Goal: Information Seeking & Learning: Learn about a topic

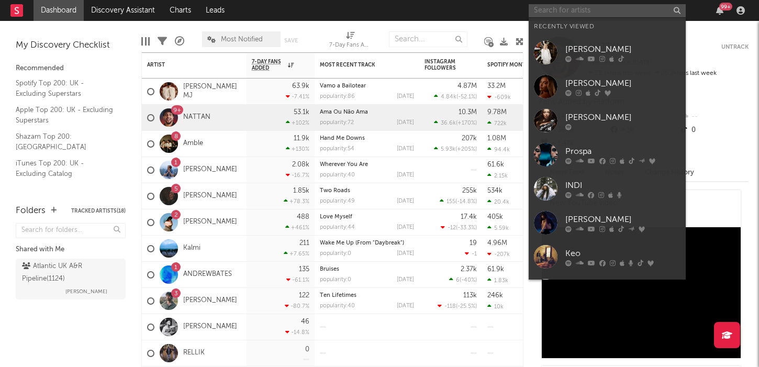
click at [571, 11] on input "text" at bounding box center [607, 10] width 157 height 13
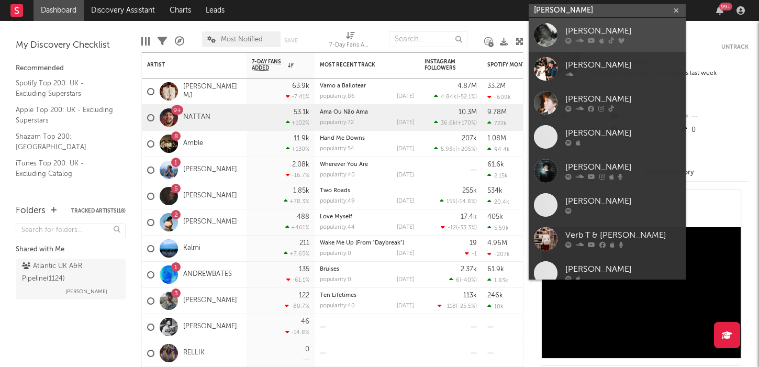
type input "[PERSON_NAME]"
click at [582, 31] on div "[PERSON_NAME]" at bounding box center [623, 31] width 115 height 13
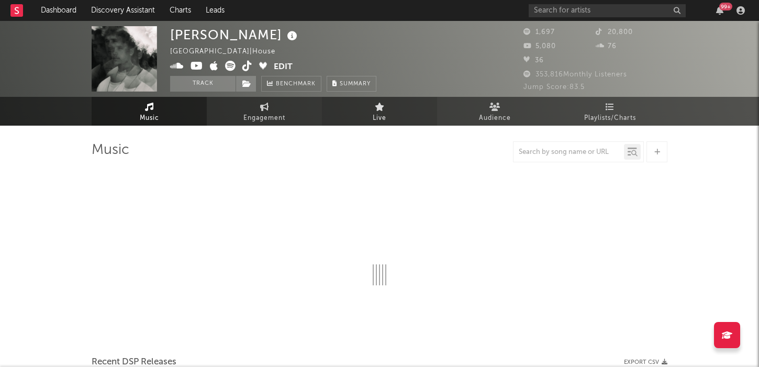
select select "1w"
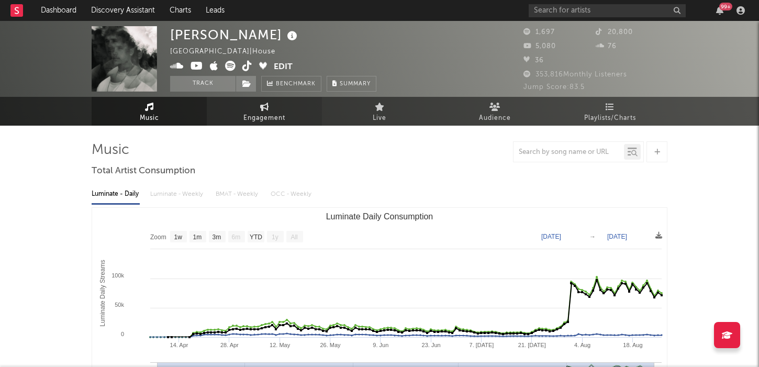
click at [266, 99] on link "Engagement" at bounding box center [264, 111] width 115 height 29
select select "1w"
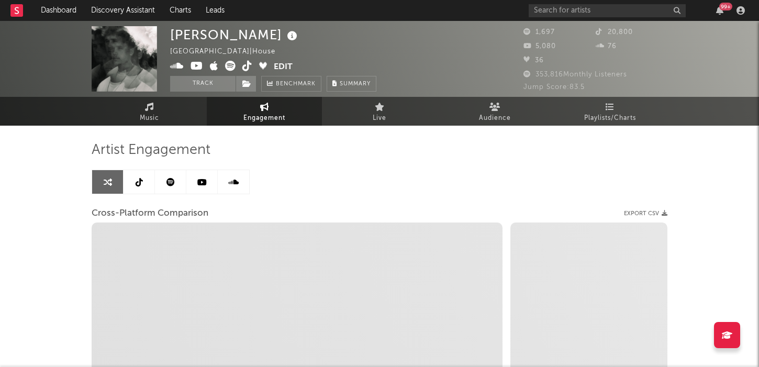
select select "1m"
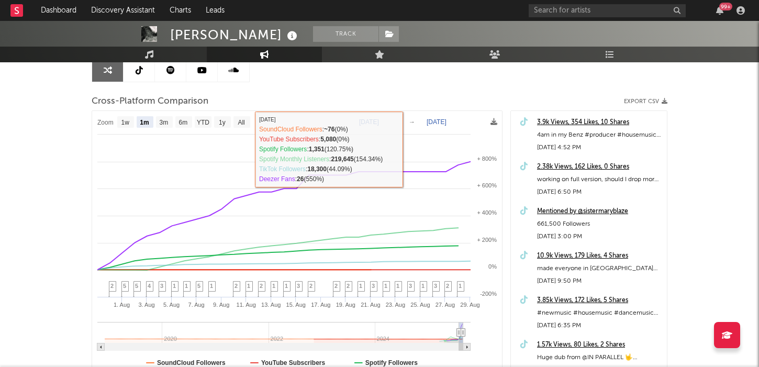
scroll to position [121, 0]
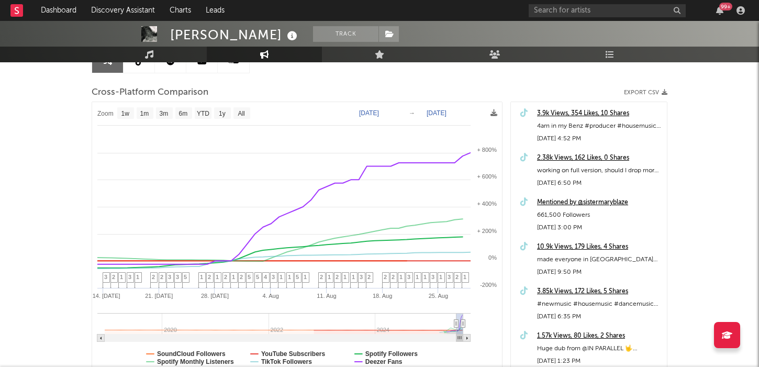
type input "[DATE]"
select select "3m"
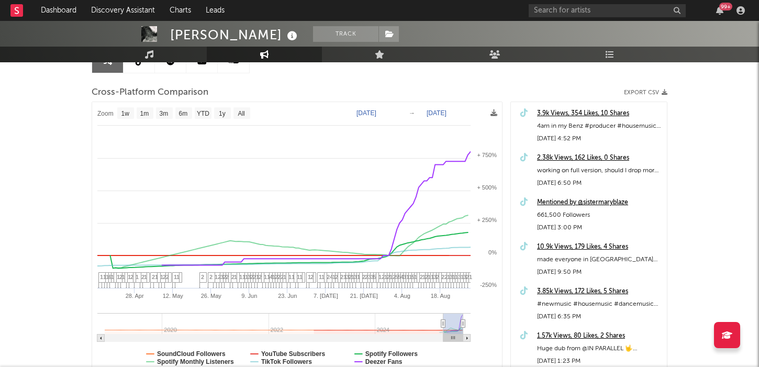
type input "[DATE]"
drag, startPoint x: 457, startPoint y: 322, endPoint x: 443, endPoint y: 322, distance: 13.6
click at [443, 322] on icon at bounding box center [444, 324] width 4 height 8
select select "1w"
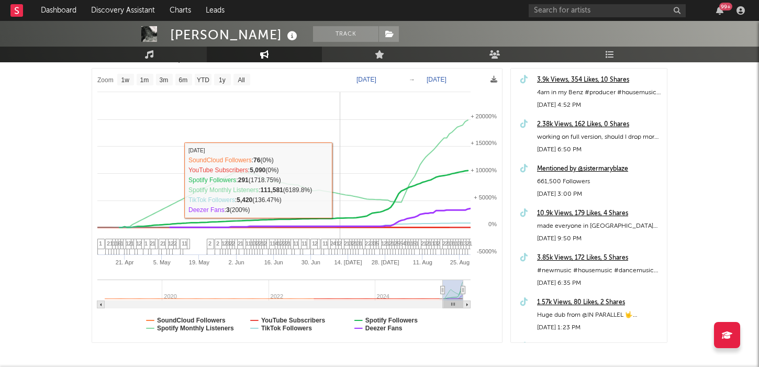
scroll to position [154, 0]
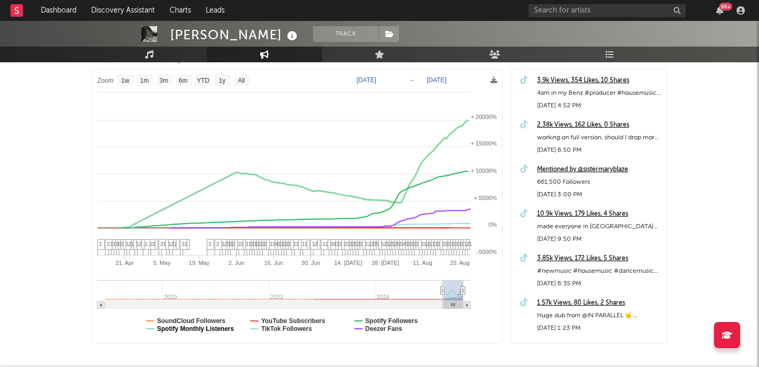
click at [201, 329] on text "Spotify Monthly Listeners" at bounding box center [195, 328] width 77 height 7
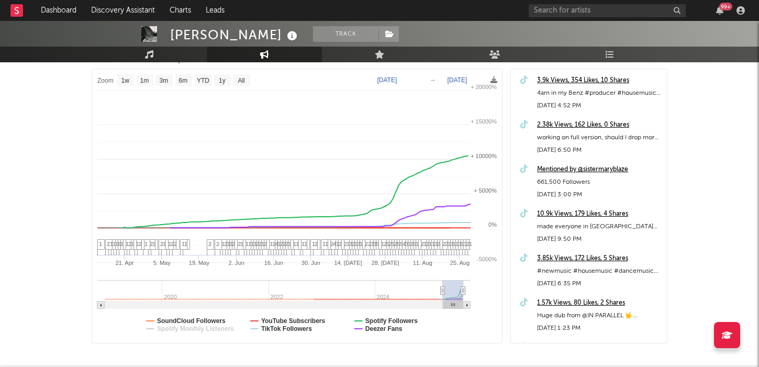
select select "1w"
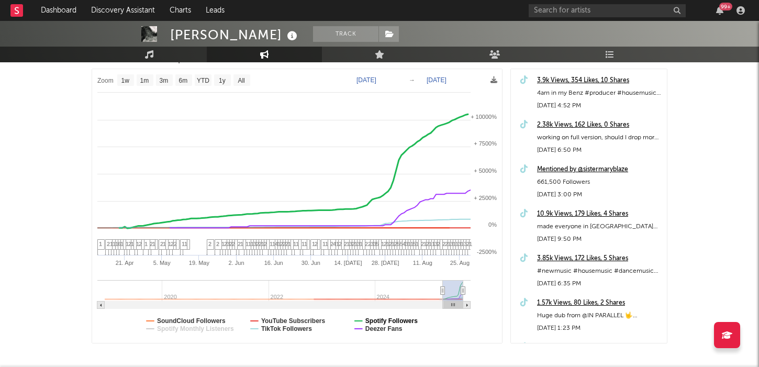
click at [374, 317] on text "Spotify Followers" at bounding box center [392, 320] width 52 height 7
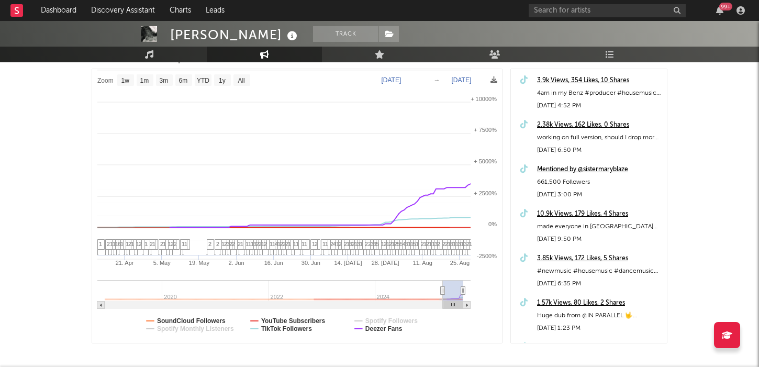
select select "1w"
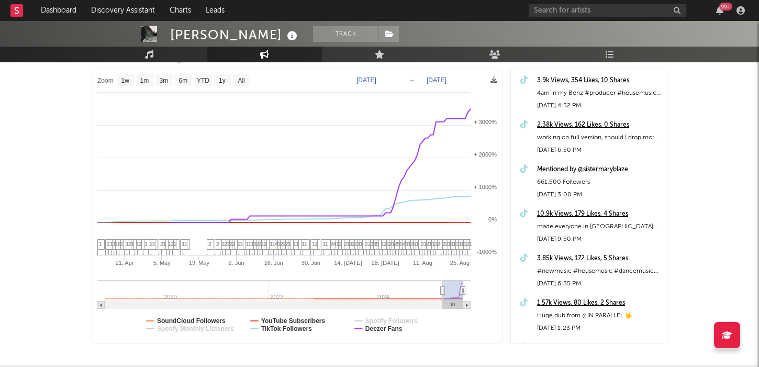
type input "[DATE]"
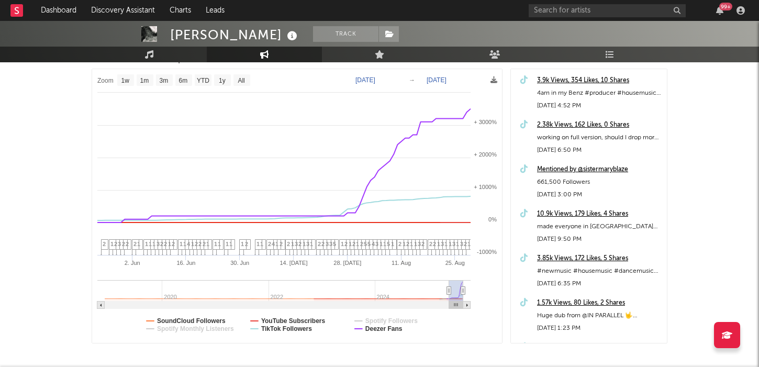
select select "3m"
type input "[DATE]"
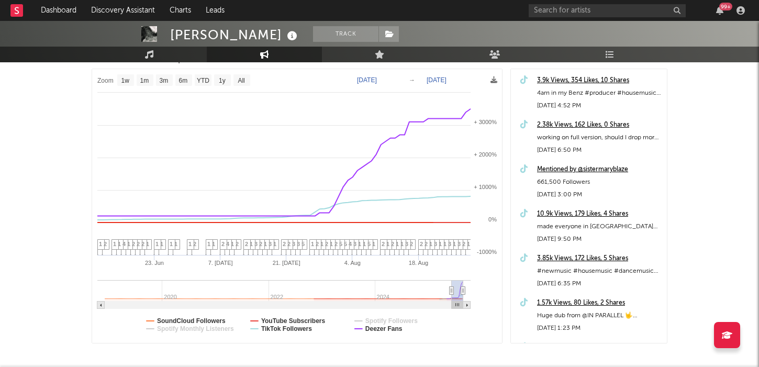
select select "1w"
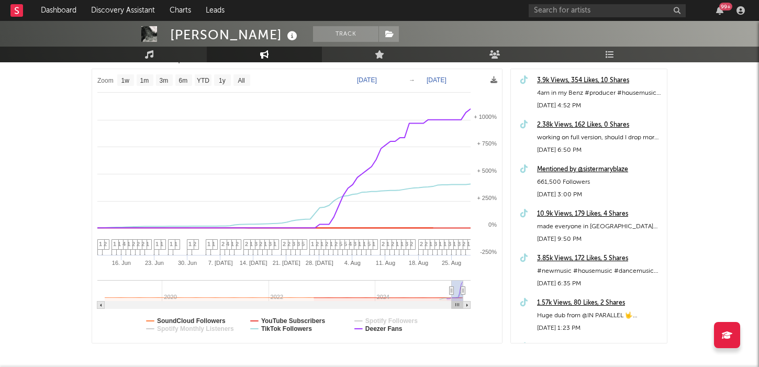
drag, startPoint x: 443, startPoint y: 290, endPoint x: 461, endPoint y: 290, distance: 18.3
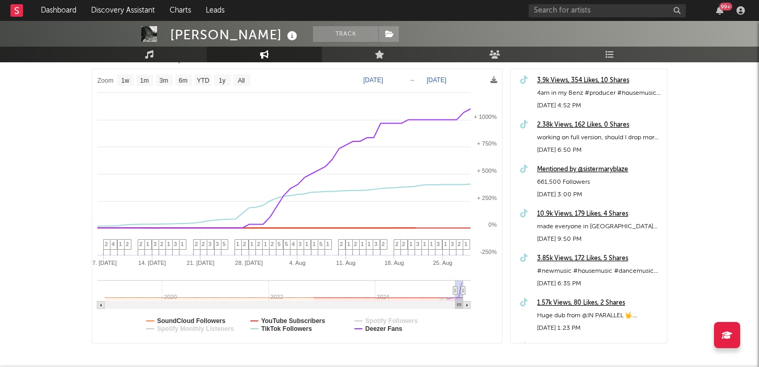
type input "[DATE]"
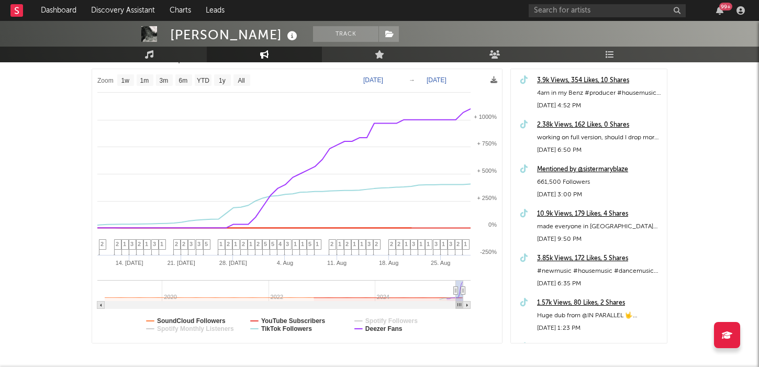
select select "1w"
drag, startPoint x: 452, startPoint y: 292, endPoint x: 460, endPoint y: 292, distance: 7.9
click at [62, 103] on div "[PERSON_NAME] Track [GEOGRAPHIC_DATA] | House Edit Track Benchmark Summary 1,69…" at bounding box center [379, 142] width 759 height 550
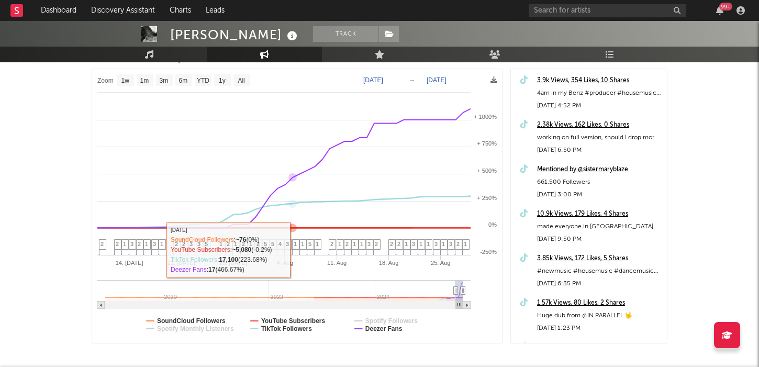
scroll to position [204, 0]
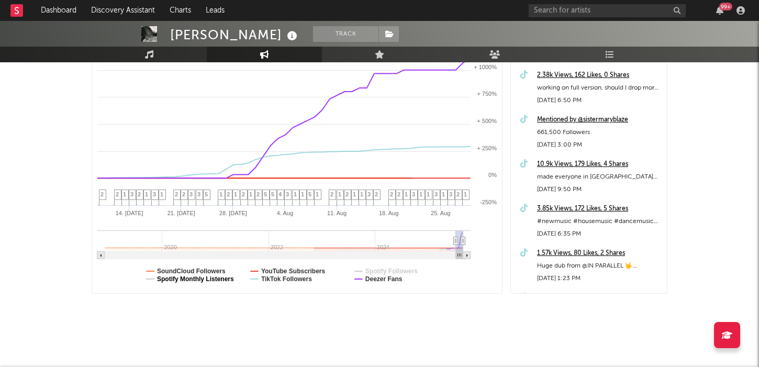
click at [211, 278] on text "Spotify Monthly Listeners" at bounding box center [195, 278] width 77 height 7
select select "1w"
click at [395, 272] on text "Spotify Followers" at bounding box center [392, 271] width 52 height 7
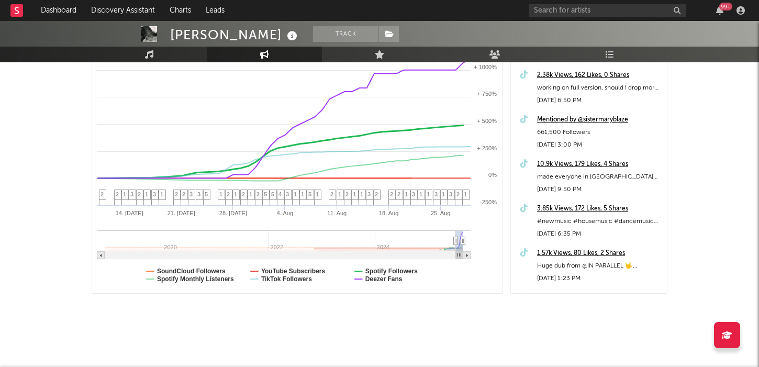
select select "1w"
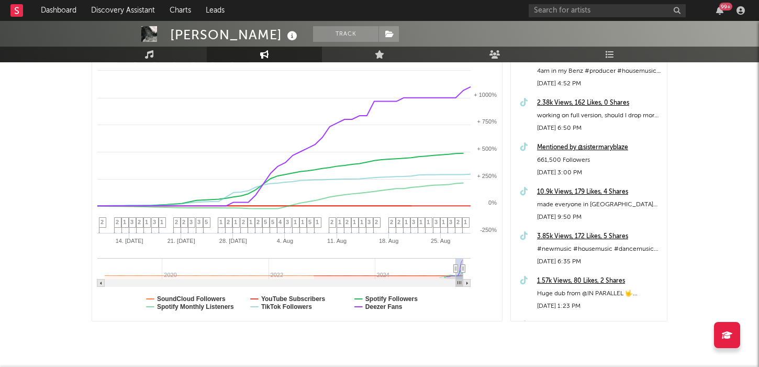
scroll to position [165, 0]
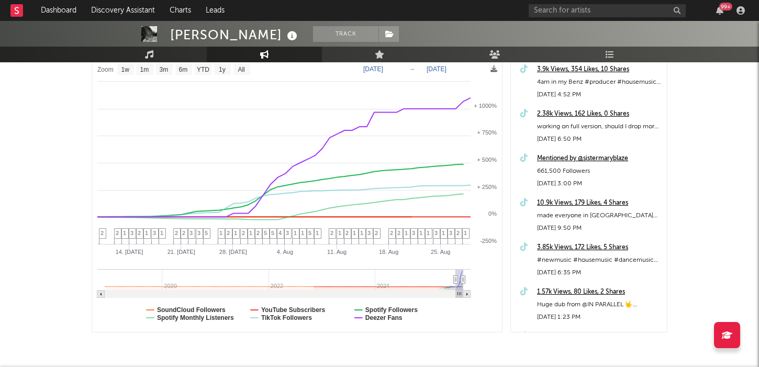
type input "[DATE]"
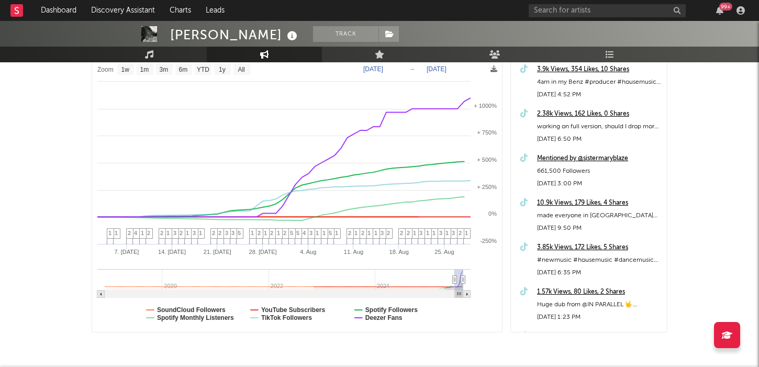
drag, startPoint x: 455, startPoint y: 281, endPoint x: 462, endPoint y: 282, distance: 6.8
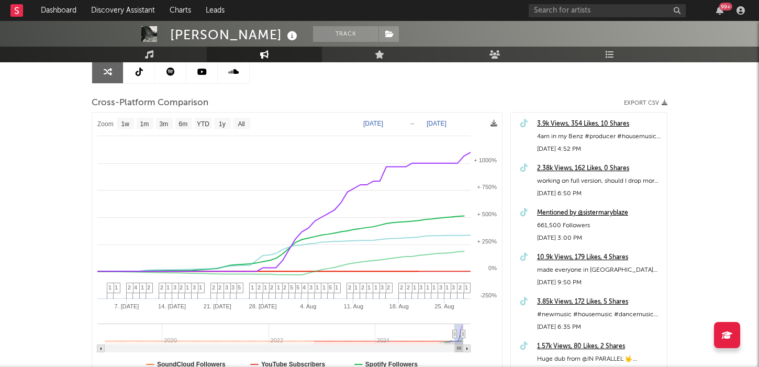
scroll to position [107, 0]
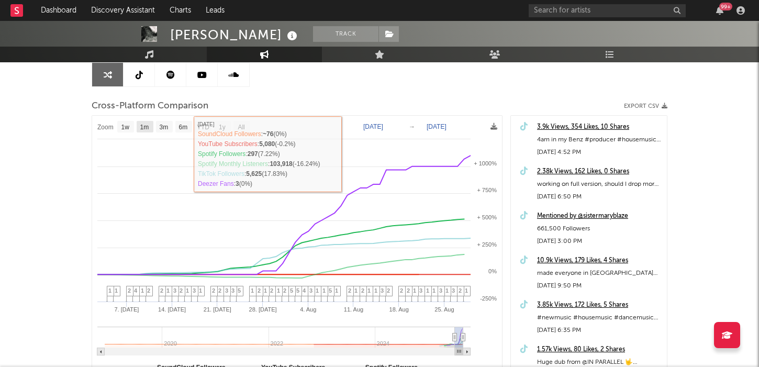
click at [145, 124] on text "1m" at bounding box center [144, 127] width 9 height 7
select select "1m"
type input "[DATE]"
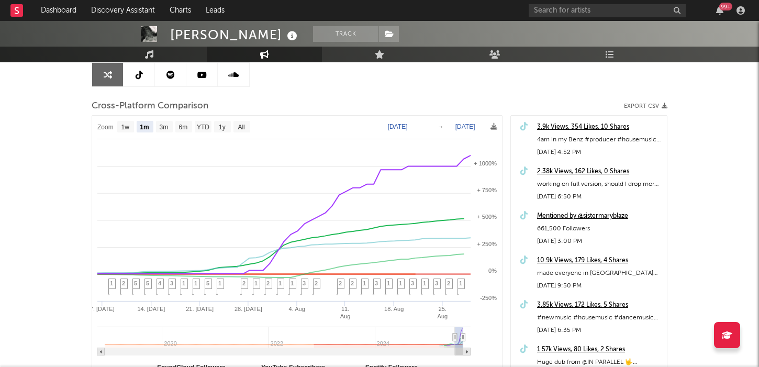
select select "1m"
